Goal: Browse casually: Explore the website without a specific task or goal

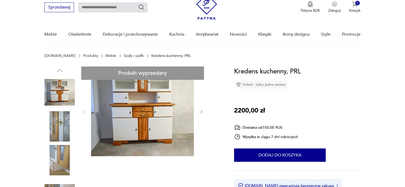
click at [157, 121] on img at bounding box center [142, 112] width 103 height 90
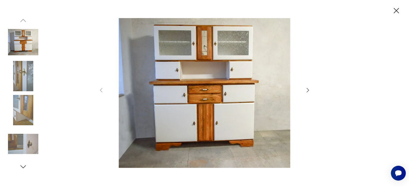
click at [307, 91] on icon "button" at bounding box center [308, 90] width 6 height 6
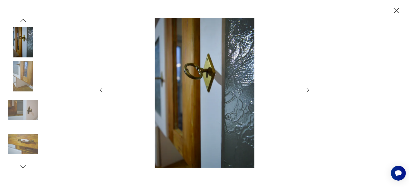
click at [308, 91] on icon "button" at bounding box center [308, 90] width 6 height 6
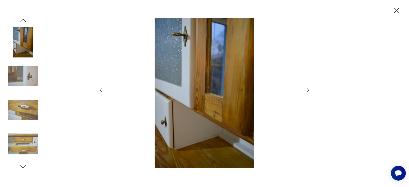
click at [308, 91] on icon "button" at bounding box center [308, 90] width 2 height 4
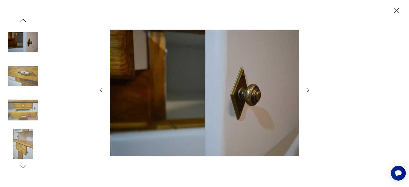
click at [308, 91] on icon "button" at bounding box center [308, 90] width 2 height 4
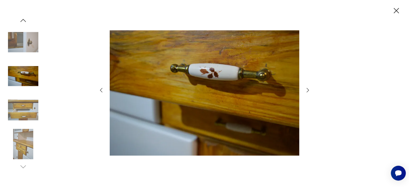
click at [308, 91] on icon "button" at bounding box center [308, 90] width 2 height 4
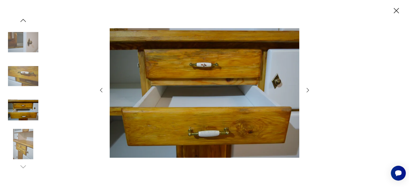
click at [308, 91] on icon "button" at bounding box center [308, 90] width 2 height 4
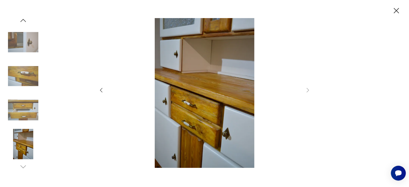
click at [102, 89] on icon "button" at bounding box center [101, 90] width 2 height 5
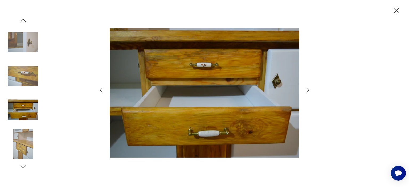
click at [102, 89] on icon "button" at bounding box center [101, 90] width 2 height 5
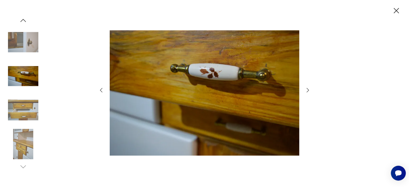
click at [102, 89] on icon "button" at bounding box center [101, 90] width 2 height 5
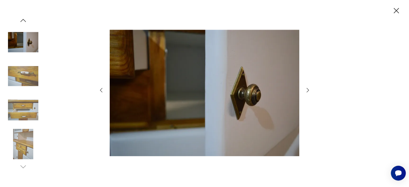
click at [102, 89] on icon "button" at bounding box center [101, 90] width 2 height 5
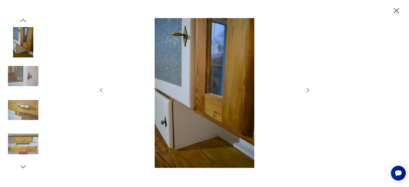
click at [102, 89] on icon "button" at bounding box center [101, 90] width 2 height 5
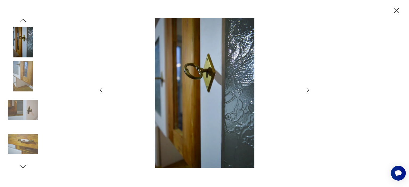
click at [102, 89] on icon "button" at bounding box center [101, 90] width 2 height 5
